Goal: Task Accomplishment & Management: Contribute content

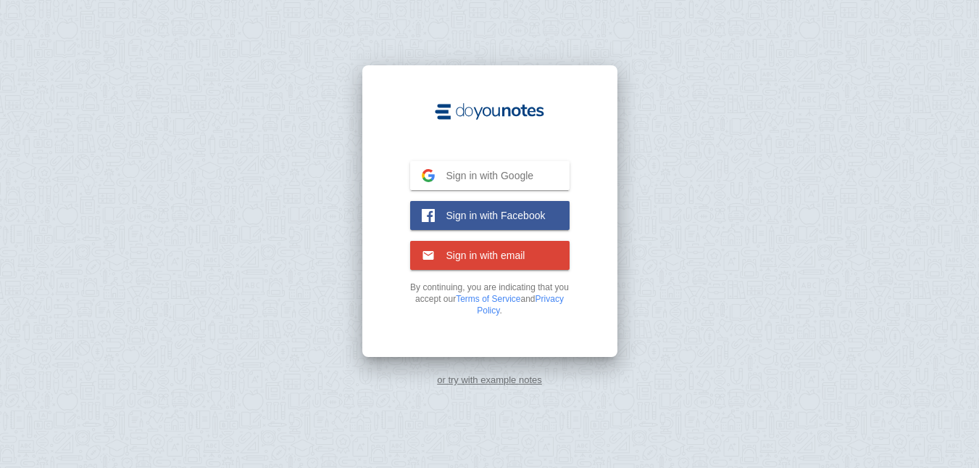
click at [515, 175] on span "Sign in with Google" at bounding box center [484, 175] width 99 height 13
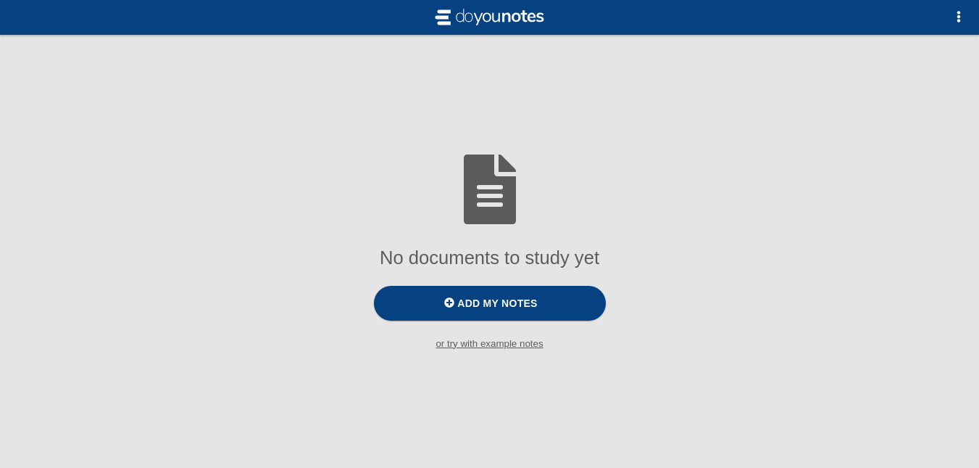
click at [553, 80] on div "No documents to study yet Add my notes or try with example notes To practice [D…" at bounding box center [489, 234] width 979 height 468
click at [339, 281] on span "Add my notes" at bounding box center [489, 303] width 979 height 46
